Goal: Information Seeking & Learning: Learn about a topic

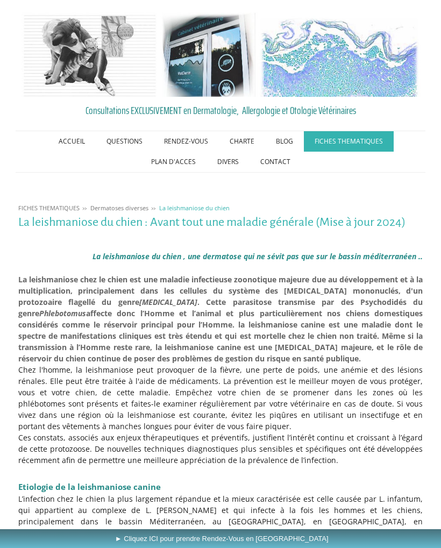
click at [50, 142] on link "ACCUEIL" at bounding box center [72, 141] width 48 height 20
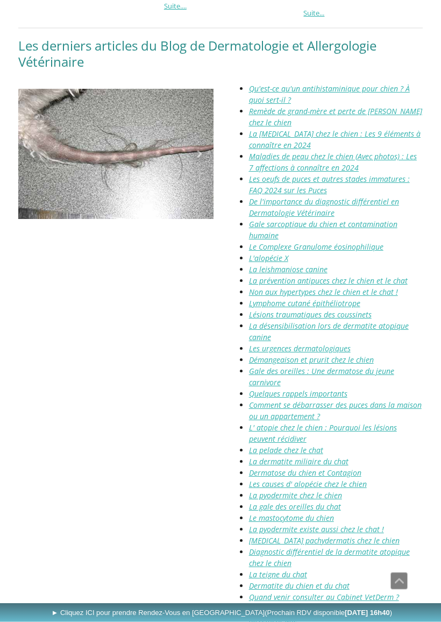
scroll to position [1393, 0]
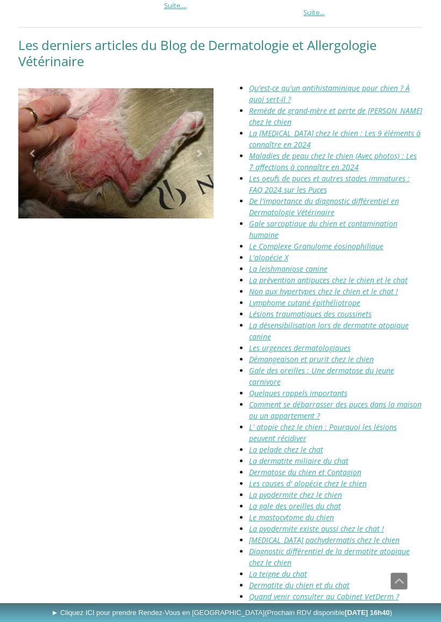
click at [255, 264] on link "La leishmaniose canine" at bounding box center [288, 269] width 79 height 10
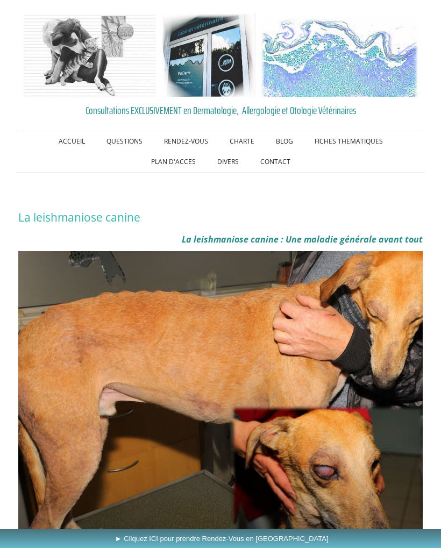
click at [96, 134] on link "QUESTIONS" at bounding box center [125, 141] width 58 height 20
